Goal: Information Seeking & Learning: Learn about a topic

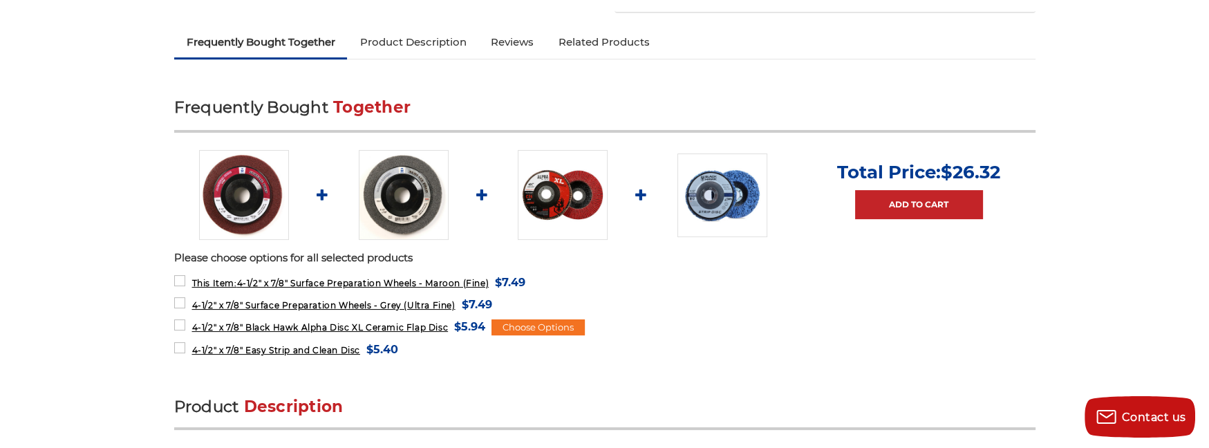
scroll to position [460, 0]
